Goal: Task Accomplishment & Management: Use online tool/utility

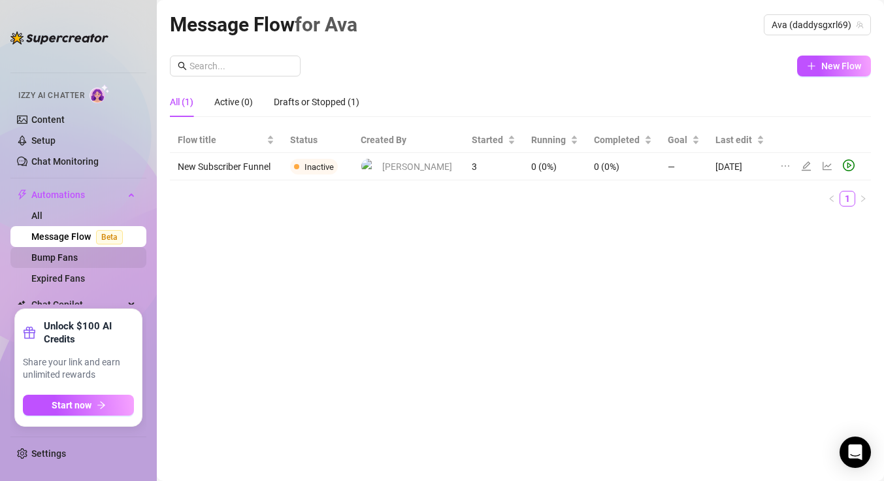
scroll to position [25, 0]
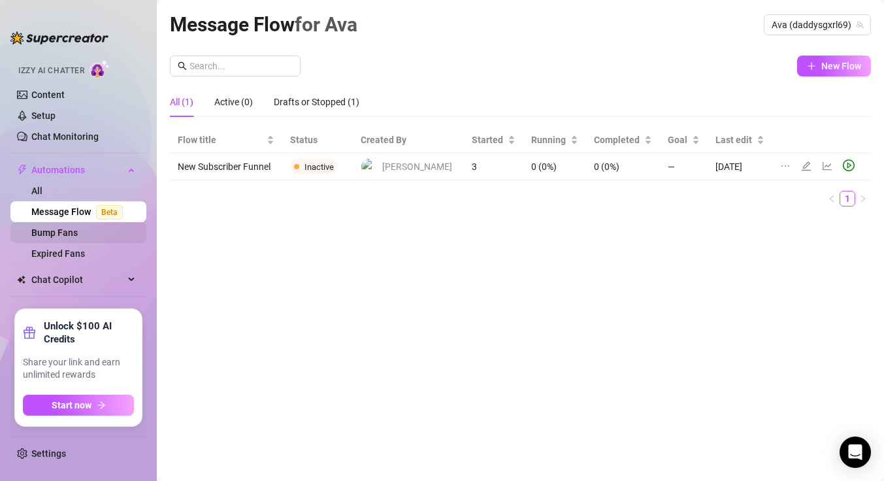
click at [76, 235] on link "Bump Fans" at bounding box center [54, 232] width 46 height 10
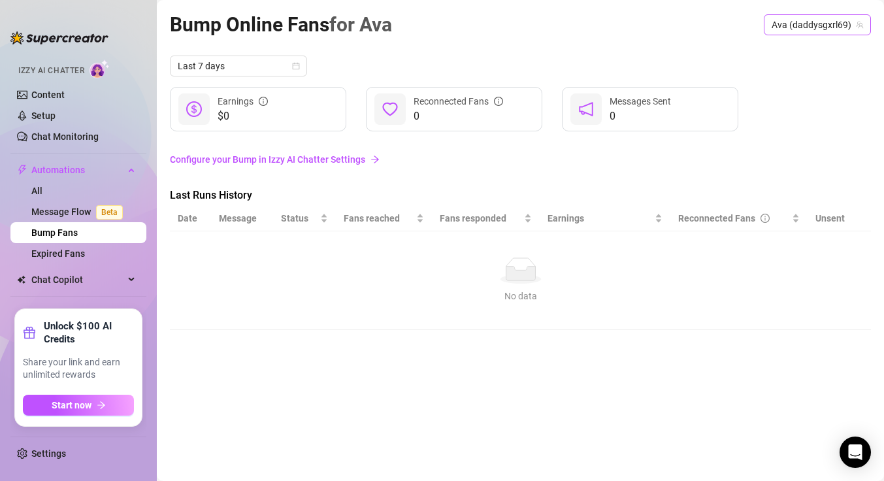
click at [801, 18] on span "Ava (daddysgxrl69)" at bounding box center [816, 25] width 91 height 20
click at [808, 46] on span "( daddysgxrl69 )" at bounding box center [839, 51] width 62 height 14
click at [350, 161] on link "Configure your Bump in Izzy AI Chatter Settings" at bounding box center [520, 159] width 701 height 14
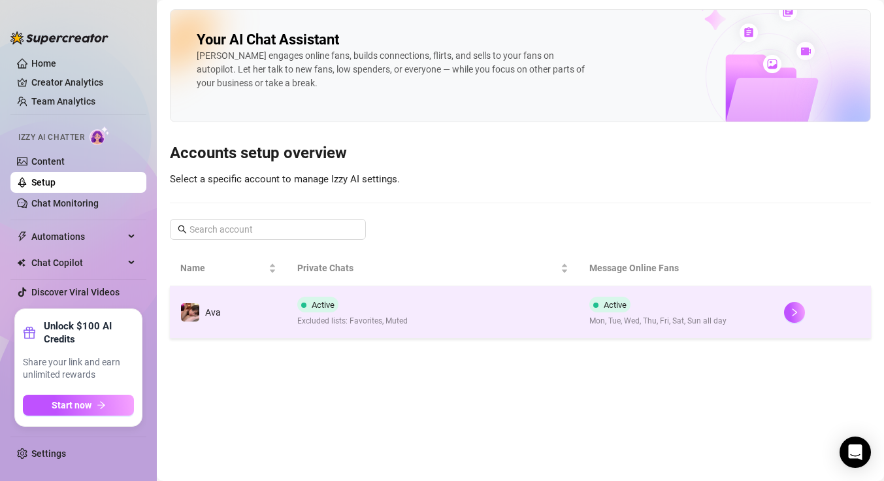
click at [321, 321] on span "Excluded lists: Favorites, Muted" at bounding box center [352, 321] width 110 height 12
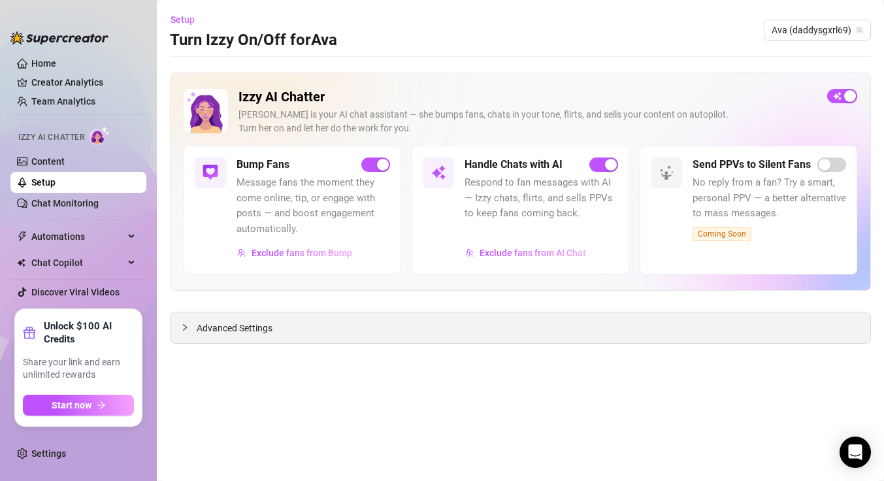
click at [245, 329] on span "Advanced Settings" at bounding box center [235, 328] width 76 height 14
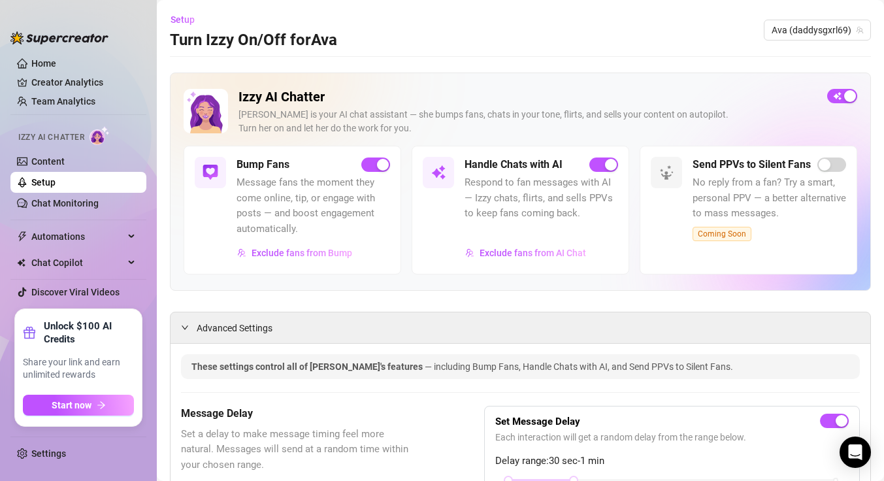
click at [56, 184] on link "Setup" at bounding box center [43, 182] width 24 height 10
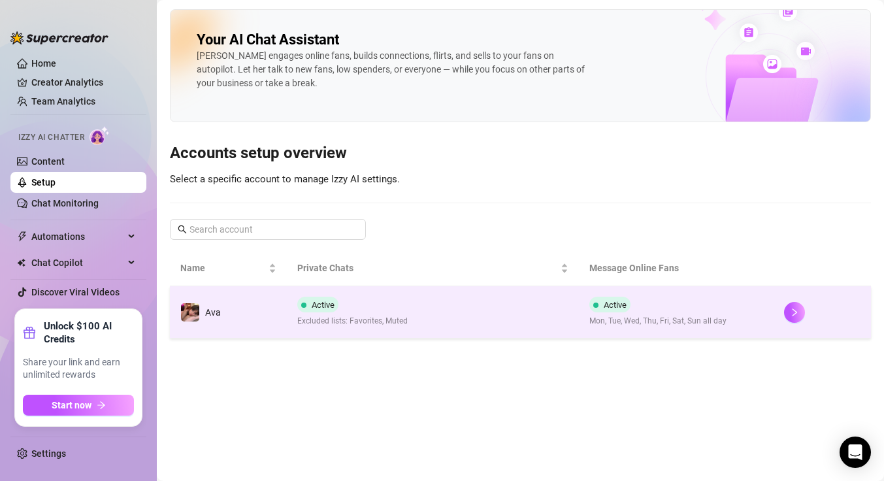
click at [322, 297] on span "Active" at bounding box center [317, 305] width 41 height 16
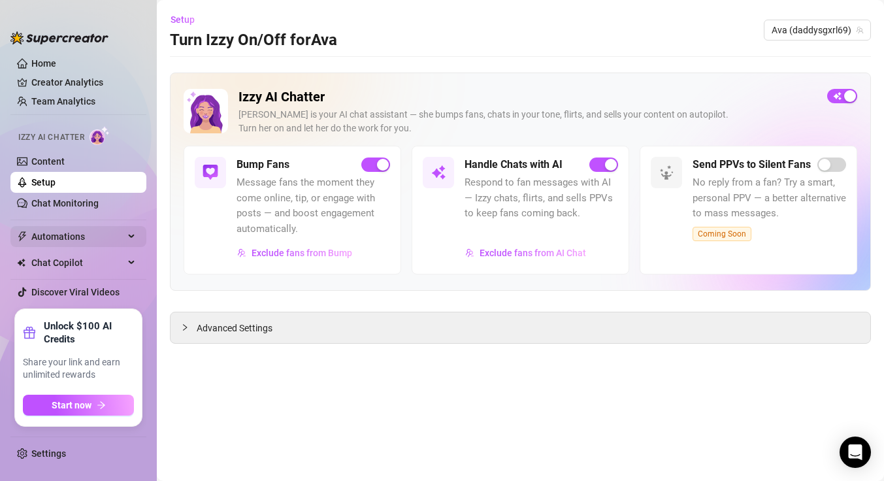
click at [76, 236] on span "Automations" at bounding box center [77, 236] width 93 height 21
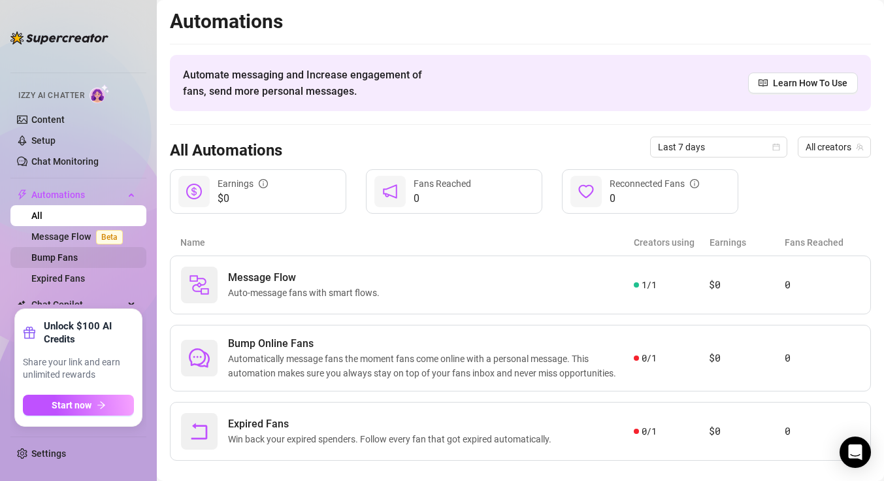
click at [78, 257] on link "Bump Fans" at bounding box center [54, 257] width 46 height 10
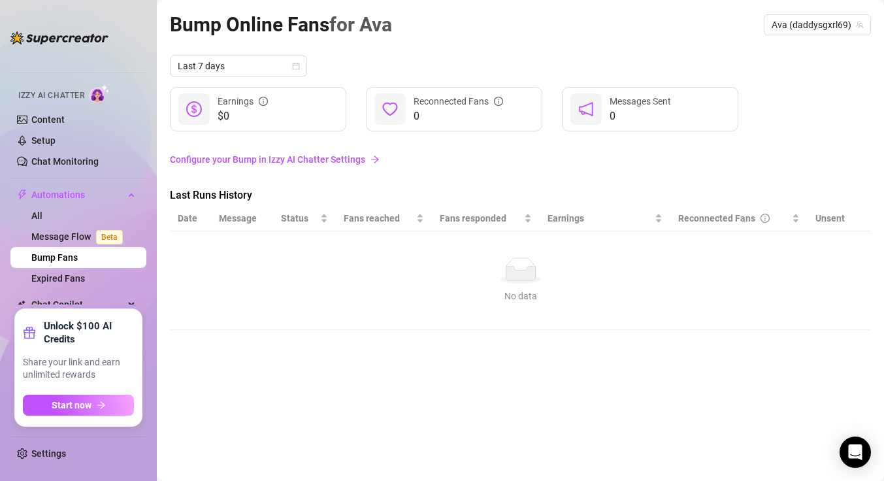
click at [313, 162] on link "Configure your Bump in Izzy AI Chatter Settings" at bounding box center [520, 159] width 701 height 14
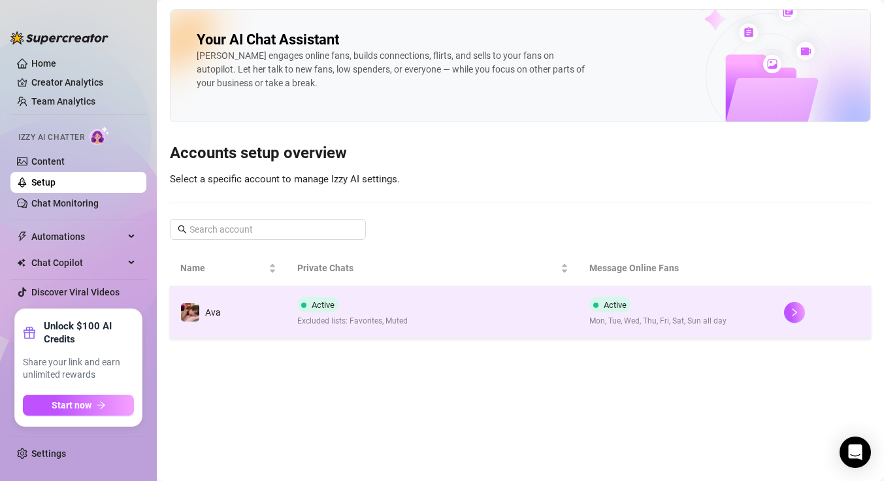
click at [280, 311] on td "Ava" at bounding box center [228, 312] width 117 height 52
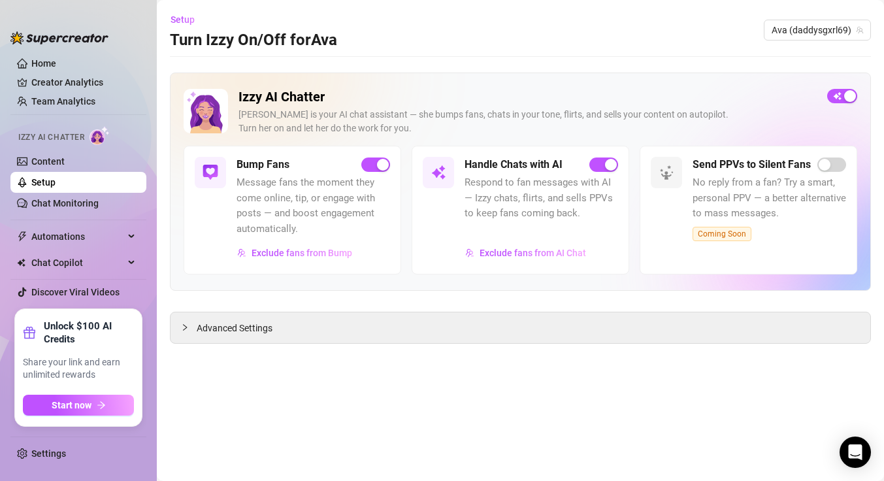
click at [267, 167] on h5 "Bump Fans" at bounding box center [262, 165] width 53 height 16
click at [214, 169] on img at bounding box center [210, 173] width 16 height 16
click at [63, 159] on link "Content" at bounding box center [47, 161] width 33 height 10
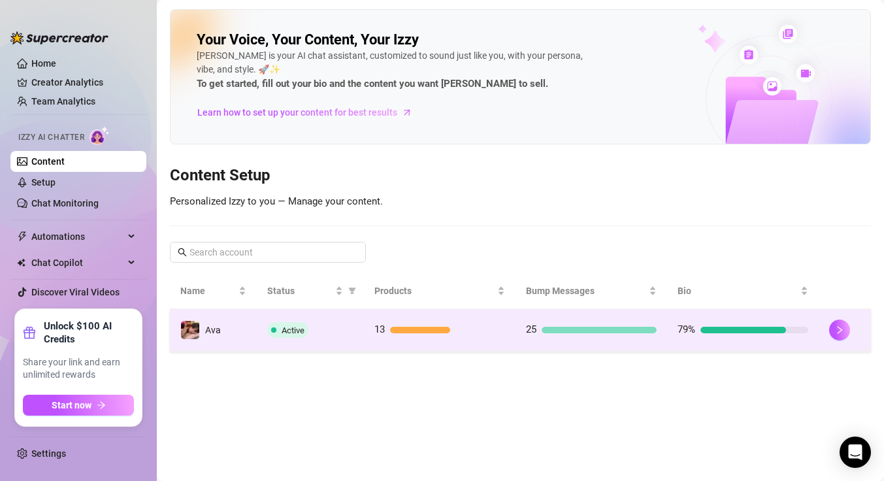
click at [303, 325] on span "Active" at bounding box center [292, 330] width 23 height 10
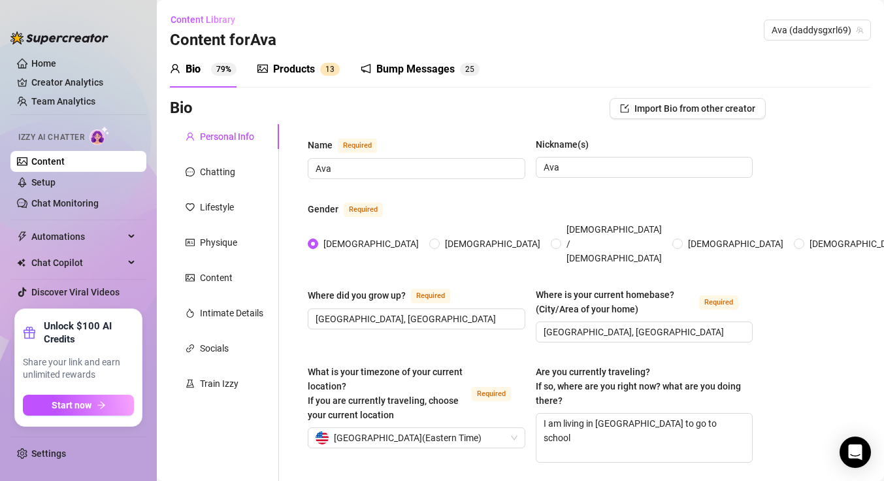
click at [450, 58] on div "Bump Messages 2 5" at bounding box center [420, 69] width 119 height 37
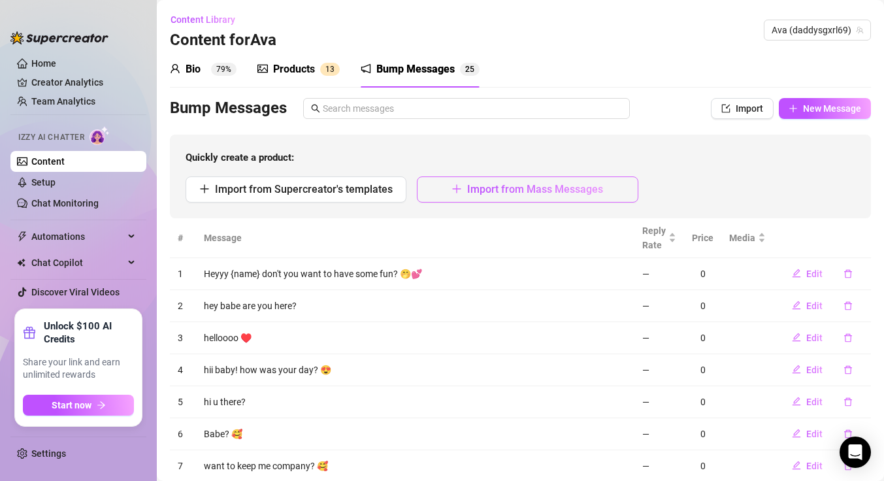
click at [491, 182] on button "Import from Mass Messages" at bounding box center [527, 189] width 221 height 26
type textarea "Type your message here..."
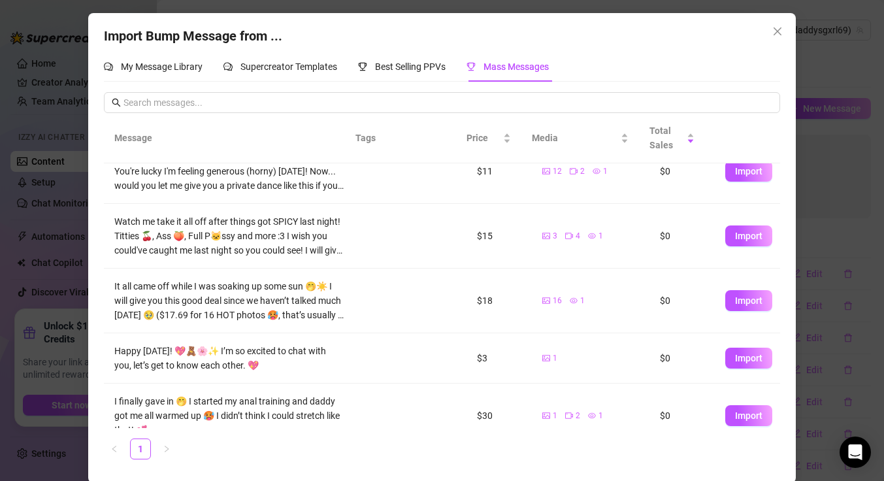
scroll to position [224, 0]
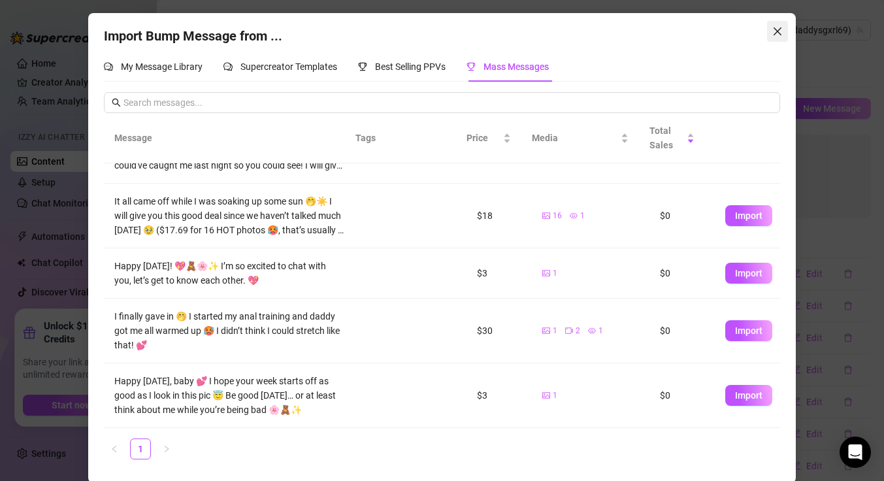
click at [776, 27] on button "Close" at bounding box center [777, 31] width 21 height 21
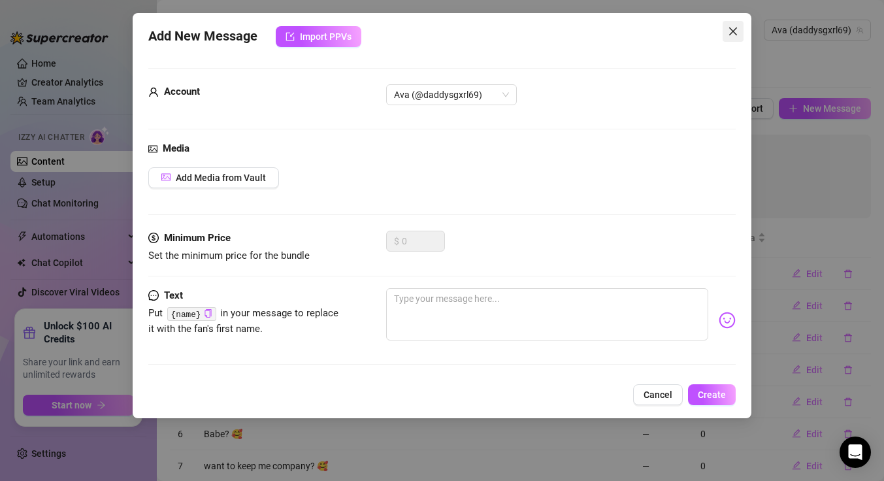
click at [733, 36] on icon "close" at bounding box center [733, 31] width 10 height 10
